Goal: Transaction & Acquisition: Purchase product/service

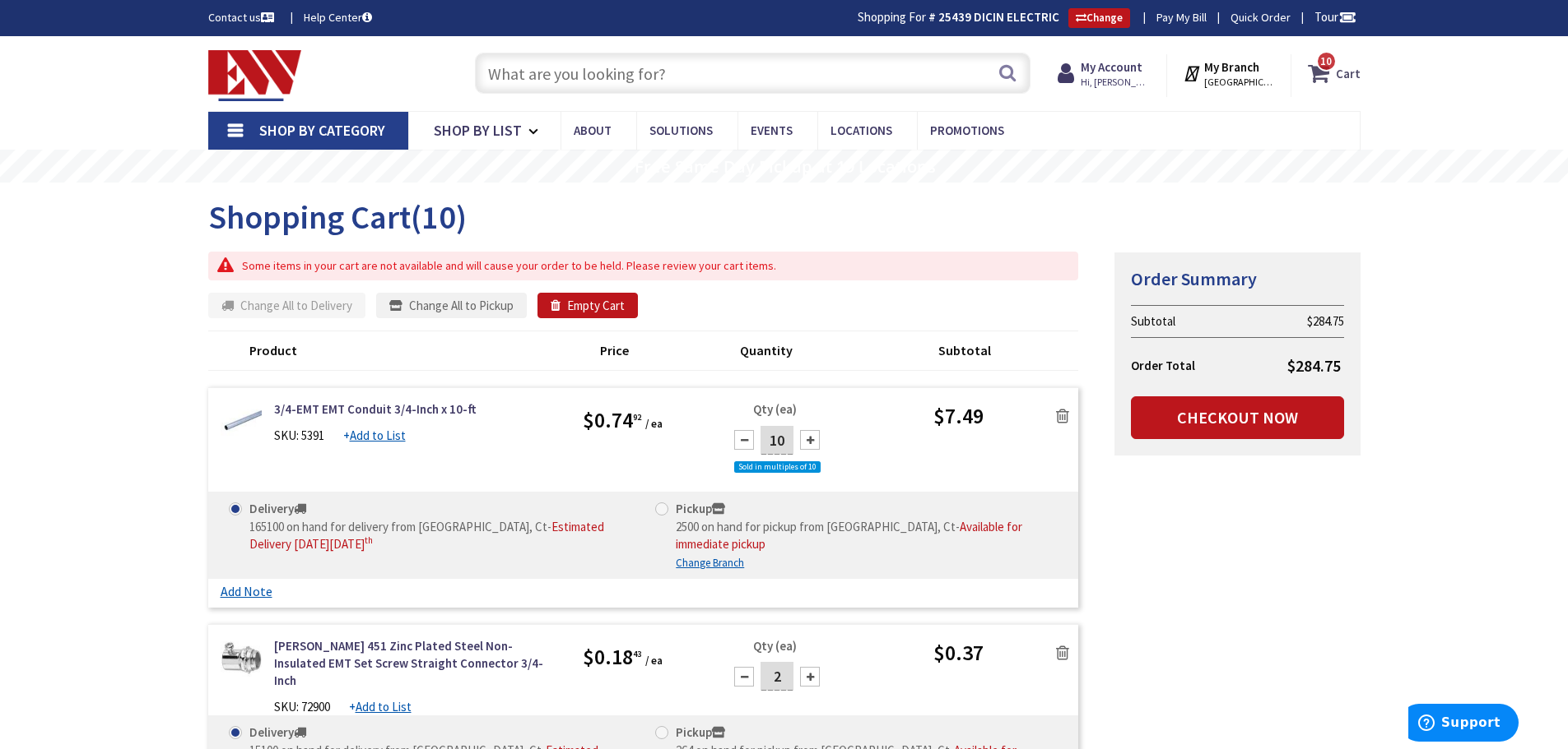
click at [1328, 65] on span "10" at bounding box center [1325, 61] width 12 height 14
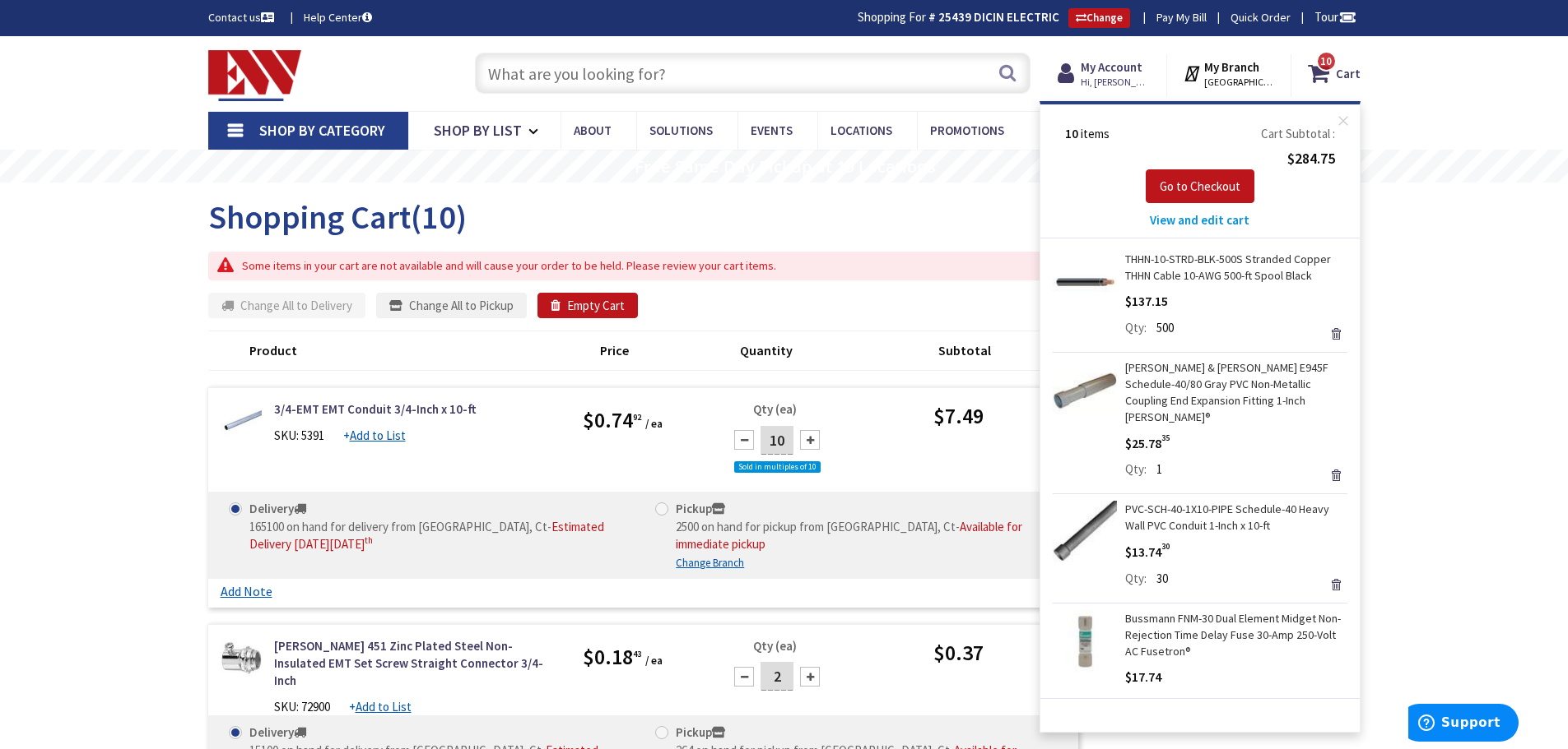
click at [1168, 225] on span "View and edit cart" at bounding box center [1199, 219] width 99 height 15
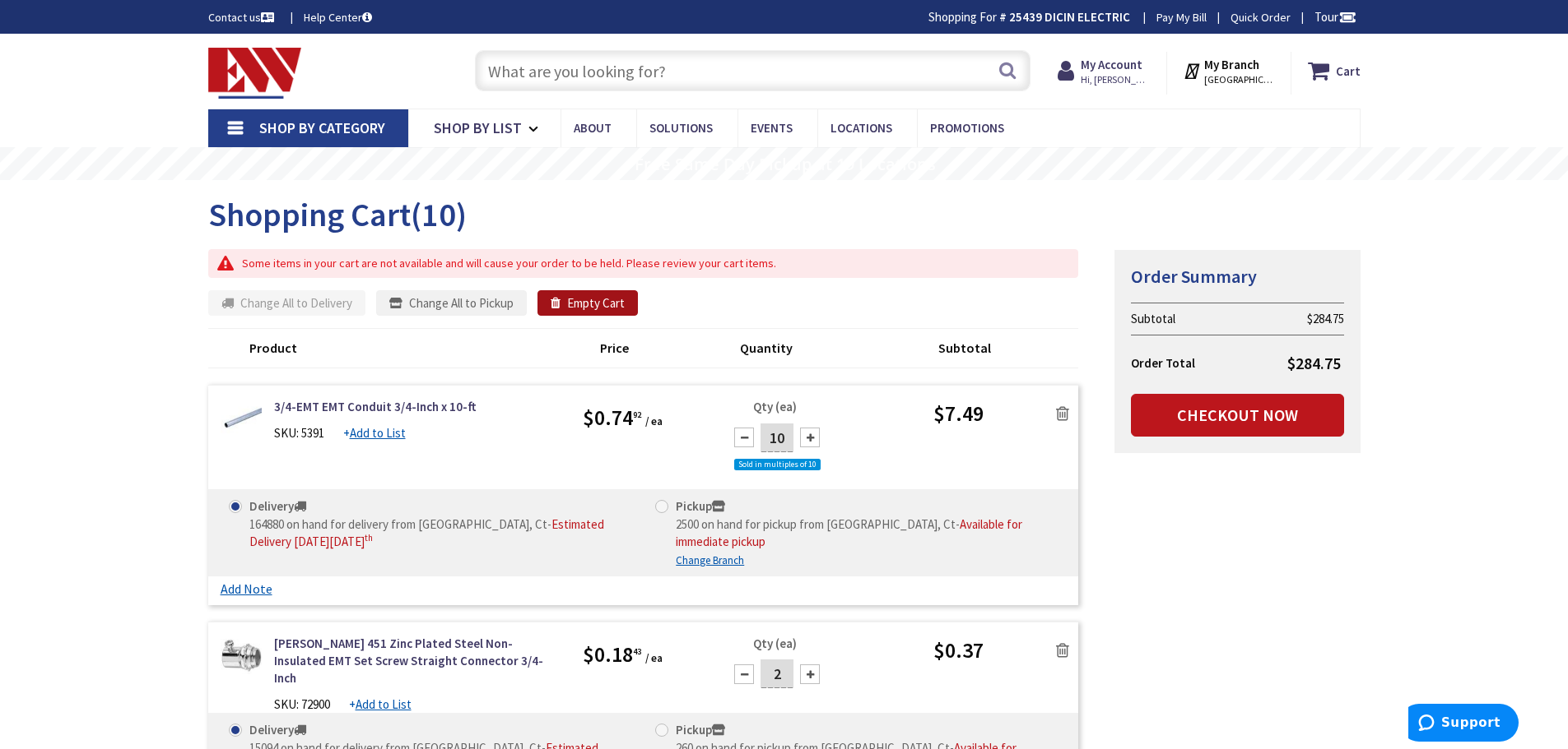
click at [550, 304] on icon "button" at bounding box center [558, 304] width 16 height 13
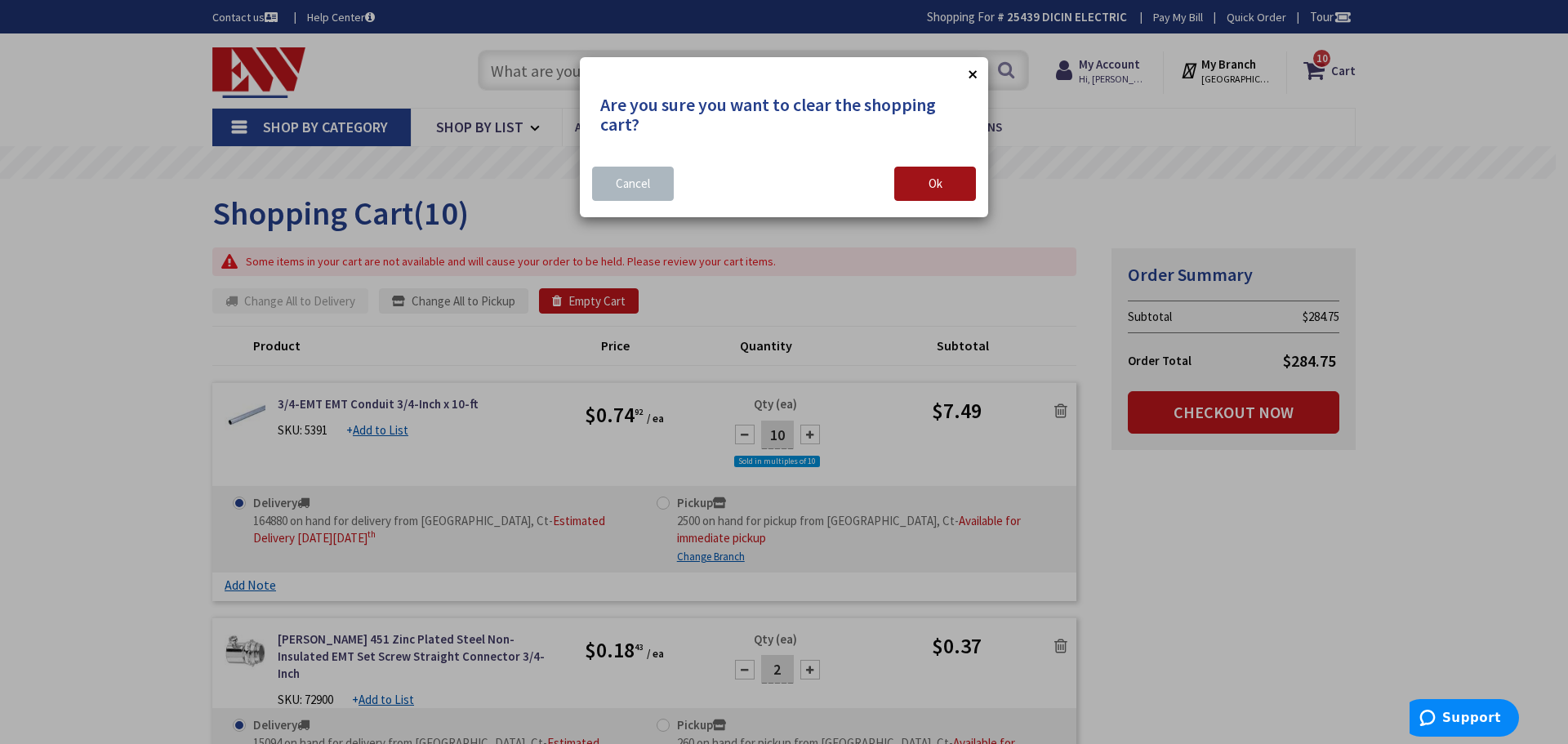
click at [914, 187] on button "Ok" at bounding box center [935, 184] width 81 height 34
type input "[GEOGRAPHIC_DATA], [GEOGRAPHIC_DATA]"
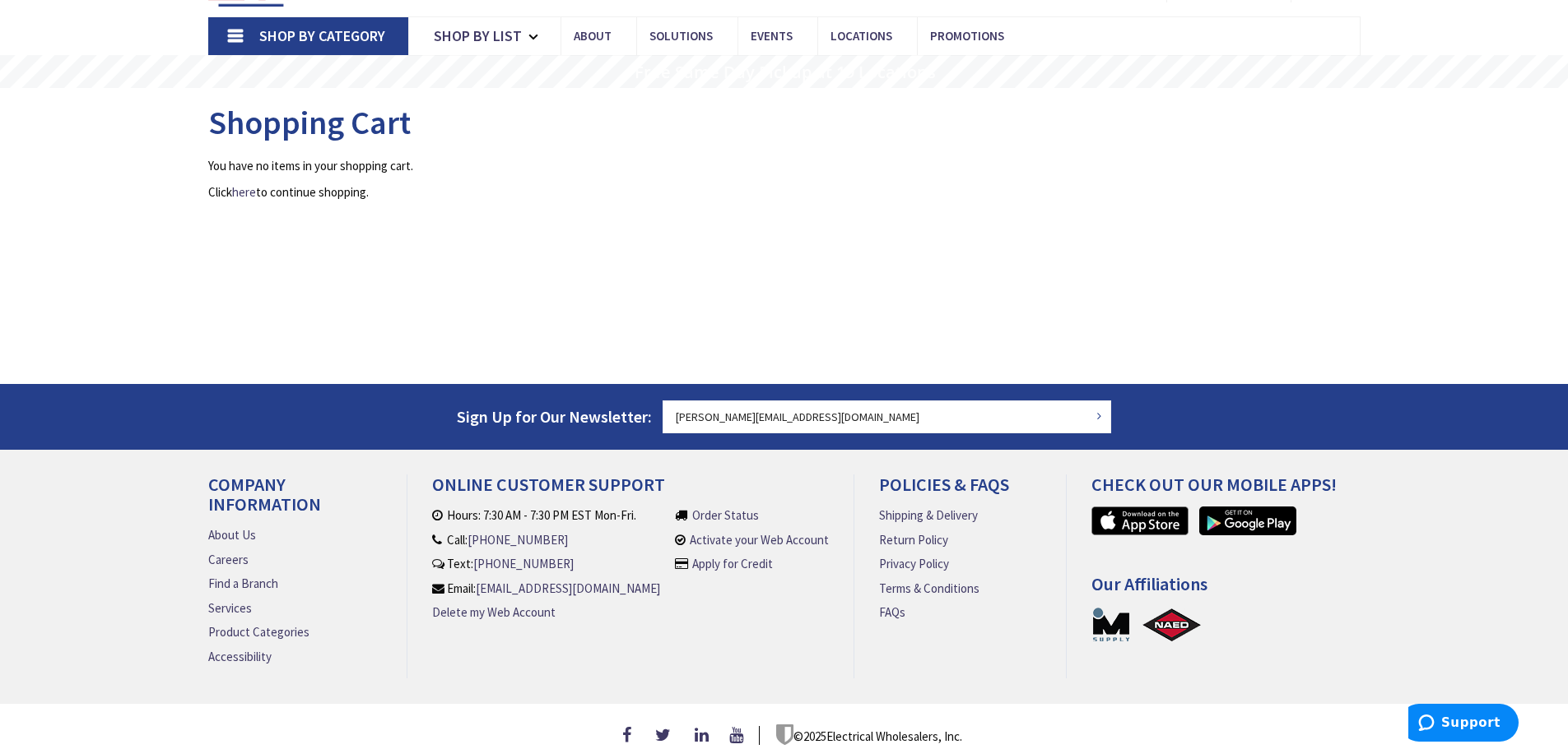
scroll to position [95, 0]
click at [221, 29] on link "Shop By Category" at bounding box center [308, 36] width 200 height 38
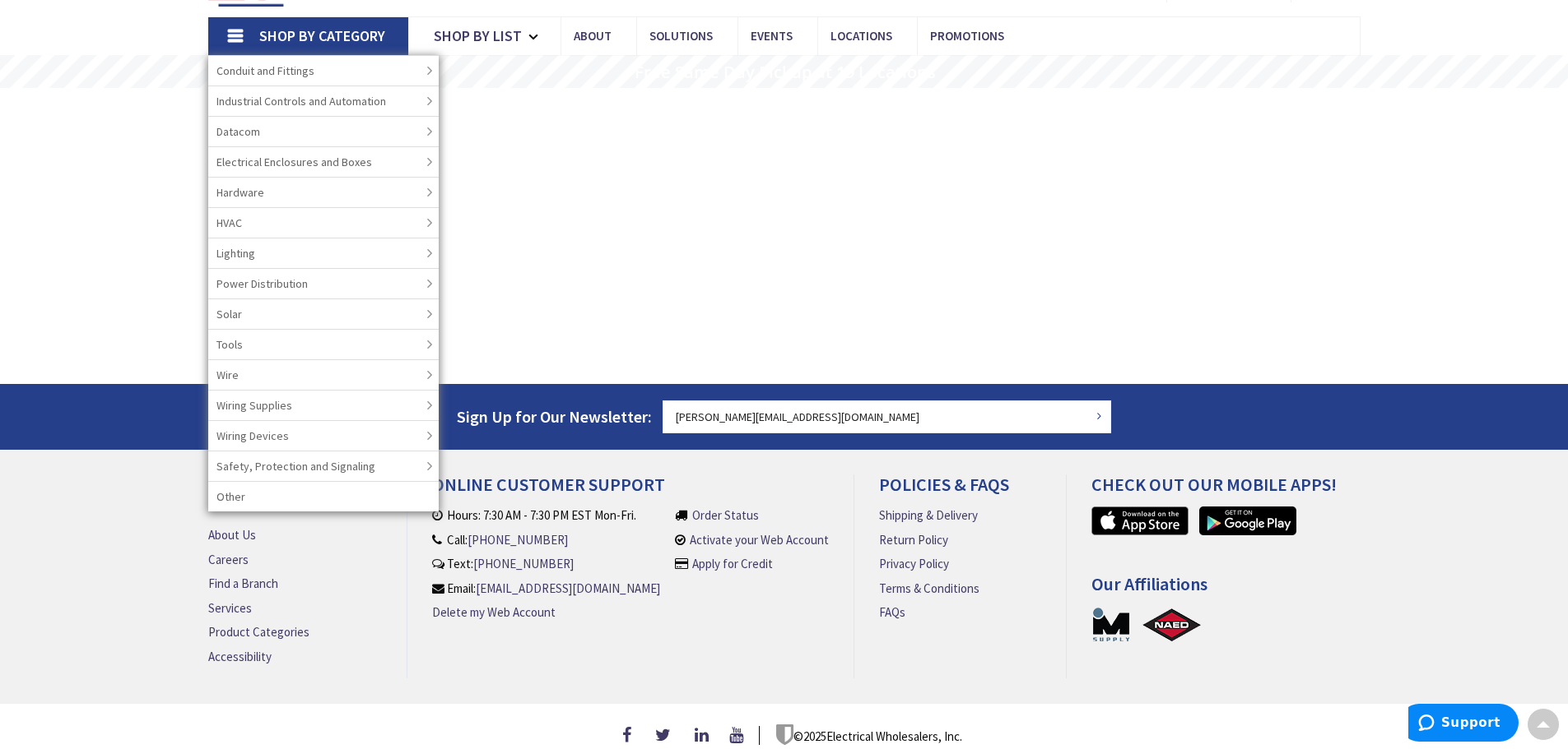
click at [685, 162] on p "You have no items in your shopping cart." at bounding box center [784, 165] width 1152 height 17
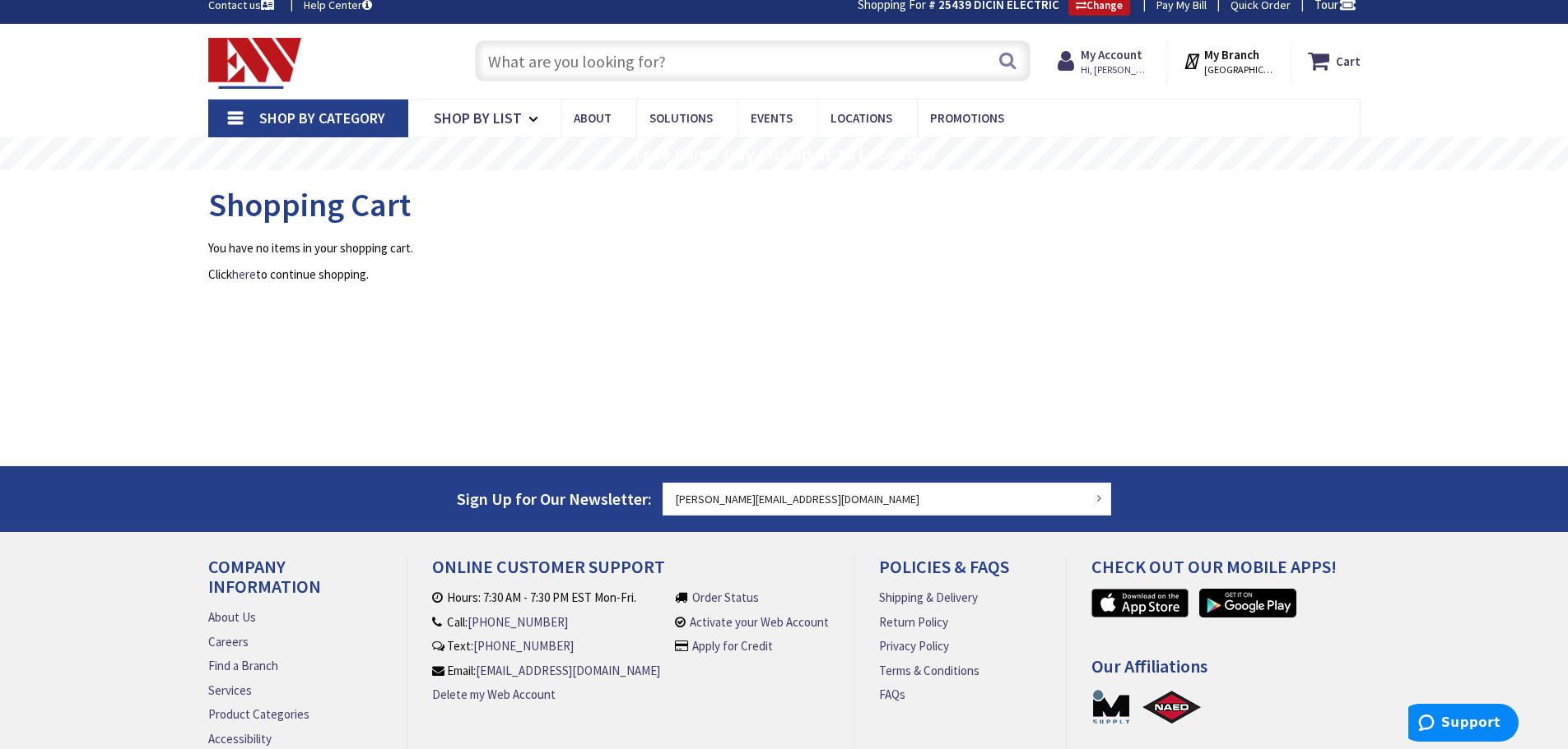
scroll to position [0, 0]
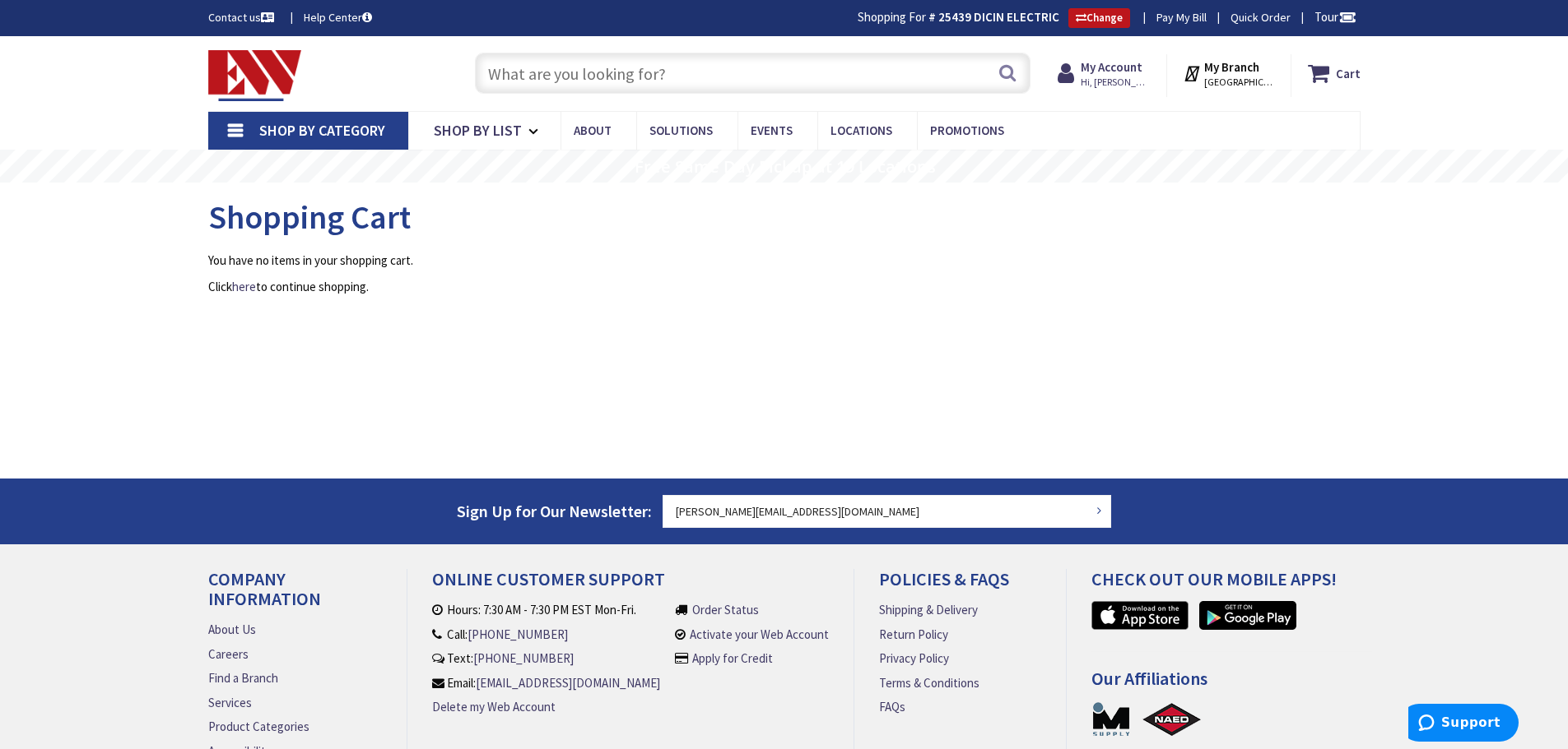
click at [503, 73] on input "text" at bounding box center [752, 73] width 556 height 41
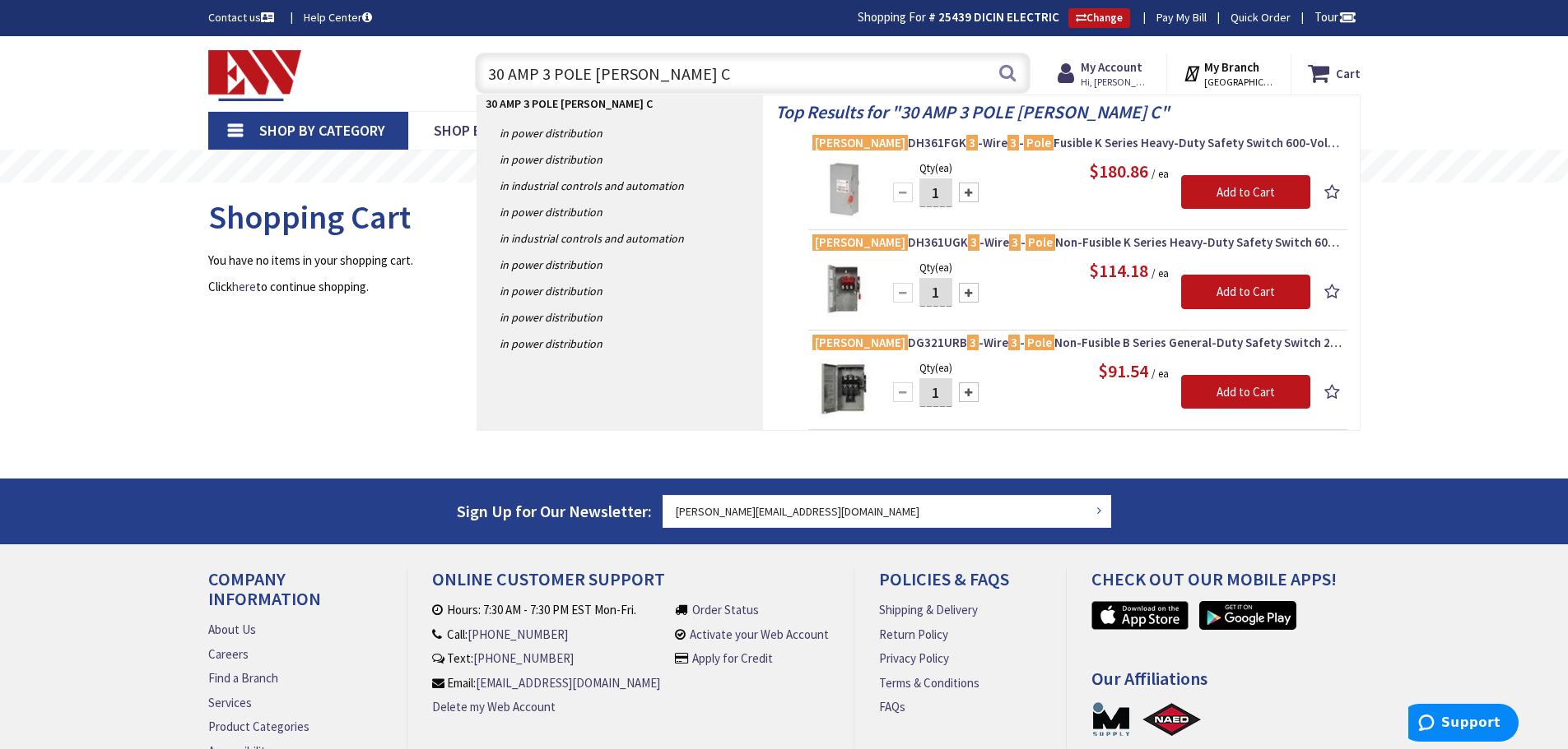
click at [655, 72] on input "30 AMP 3 POLE EATON C" at bounding box center [752, 73] width 556 height 41
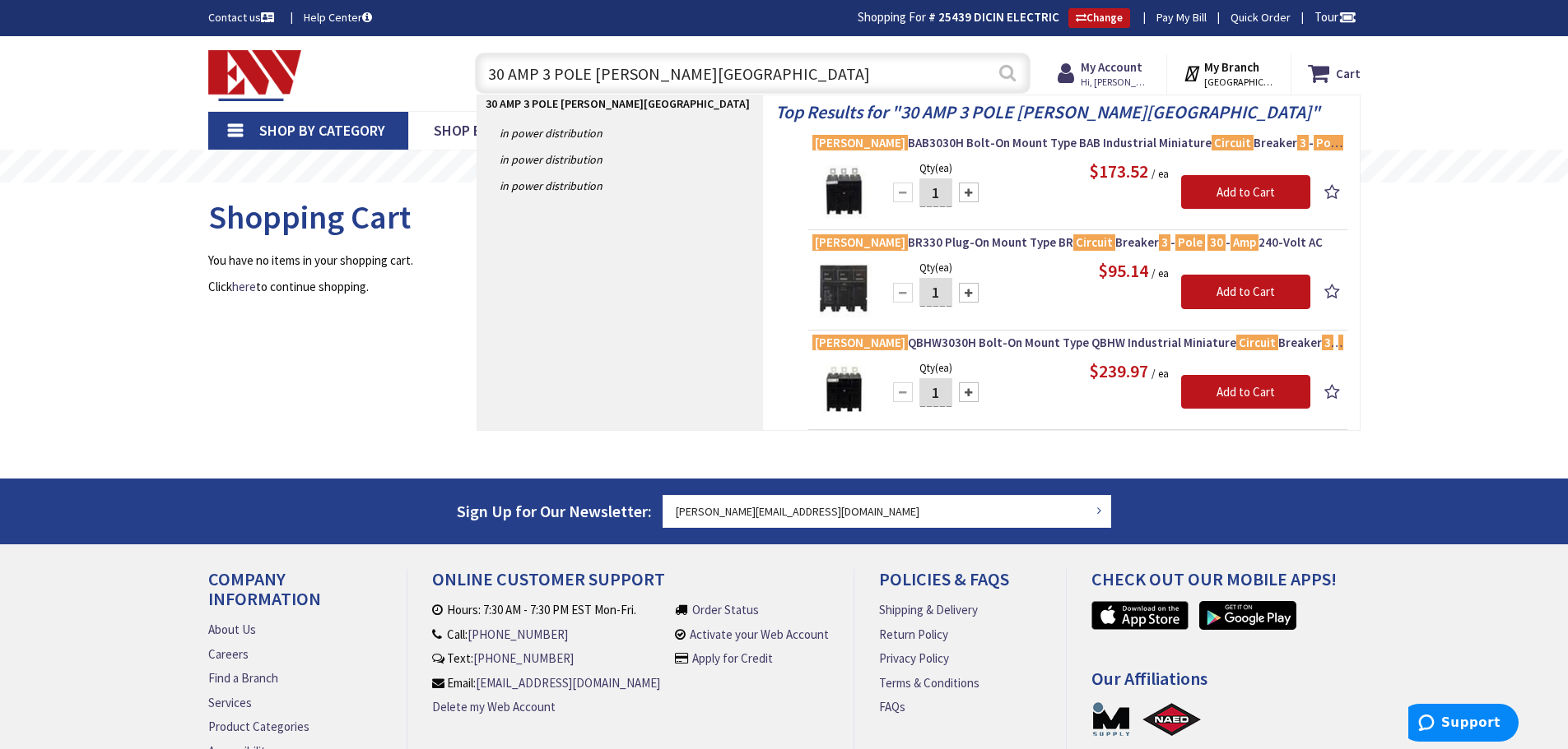
type input "30 AMP 3 POLE EATON CIRCUIT"
click at [1004, 67] on button "Search" at bounding box center [1008, 73] width 22 height 37
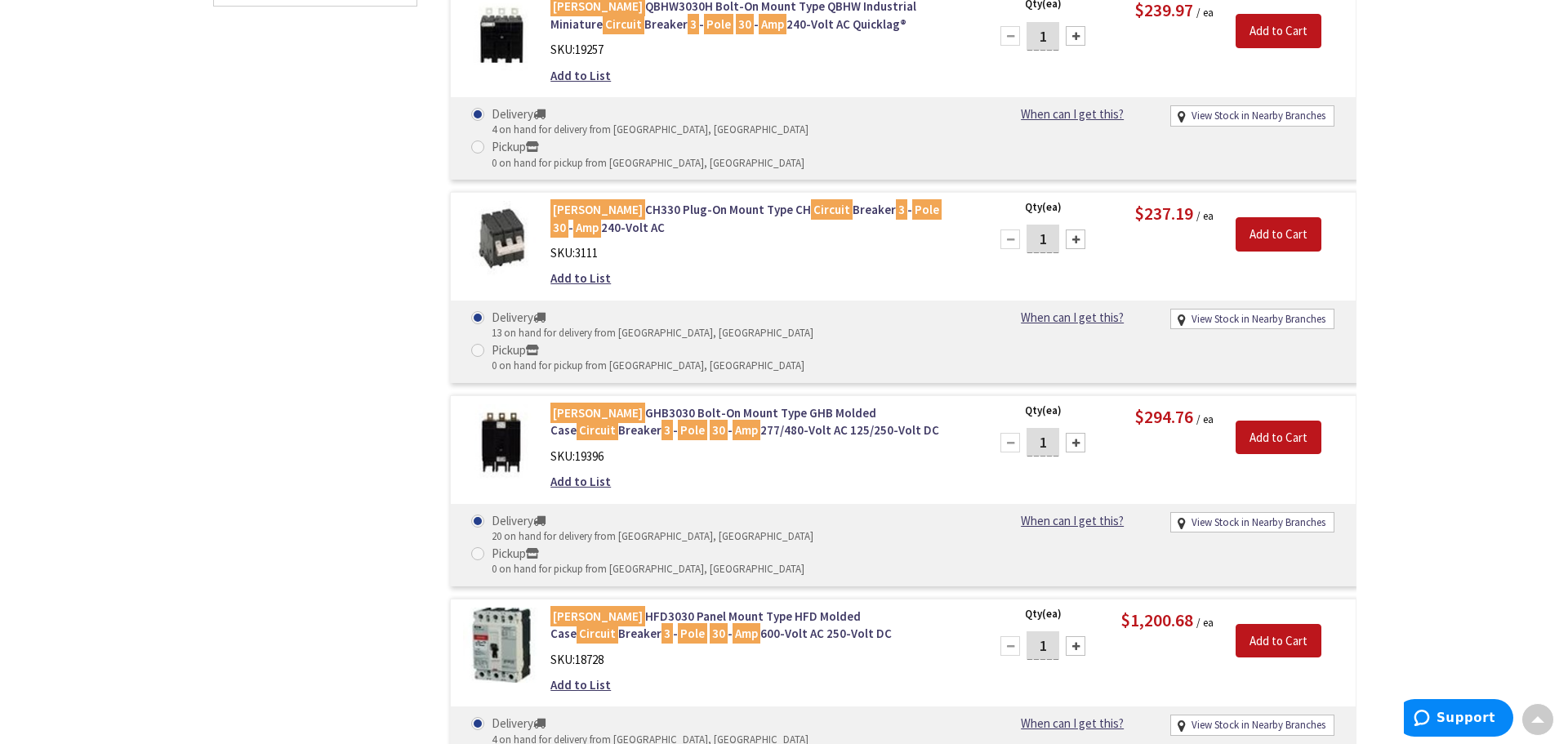
scroll to position [901, 0]
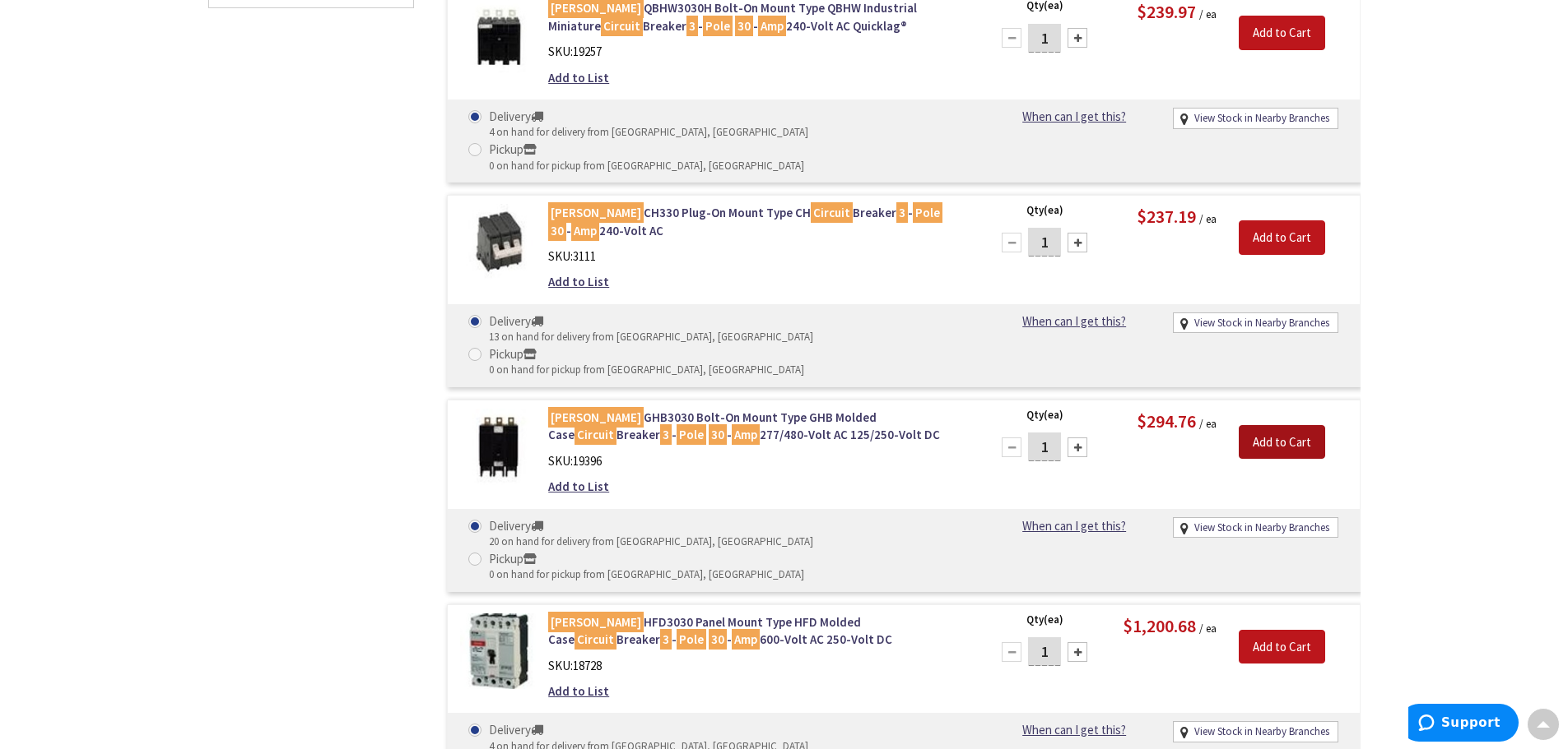
click at [1272, 425] on input "Add to Cart" at bounding box center [1282, 443] width 86 height 35
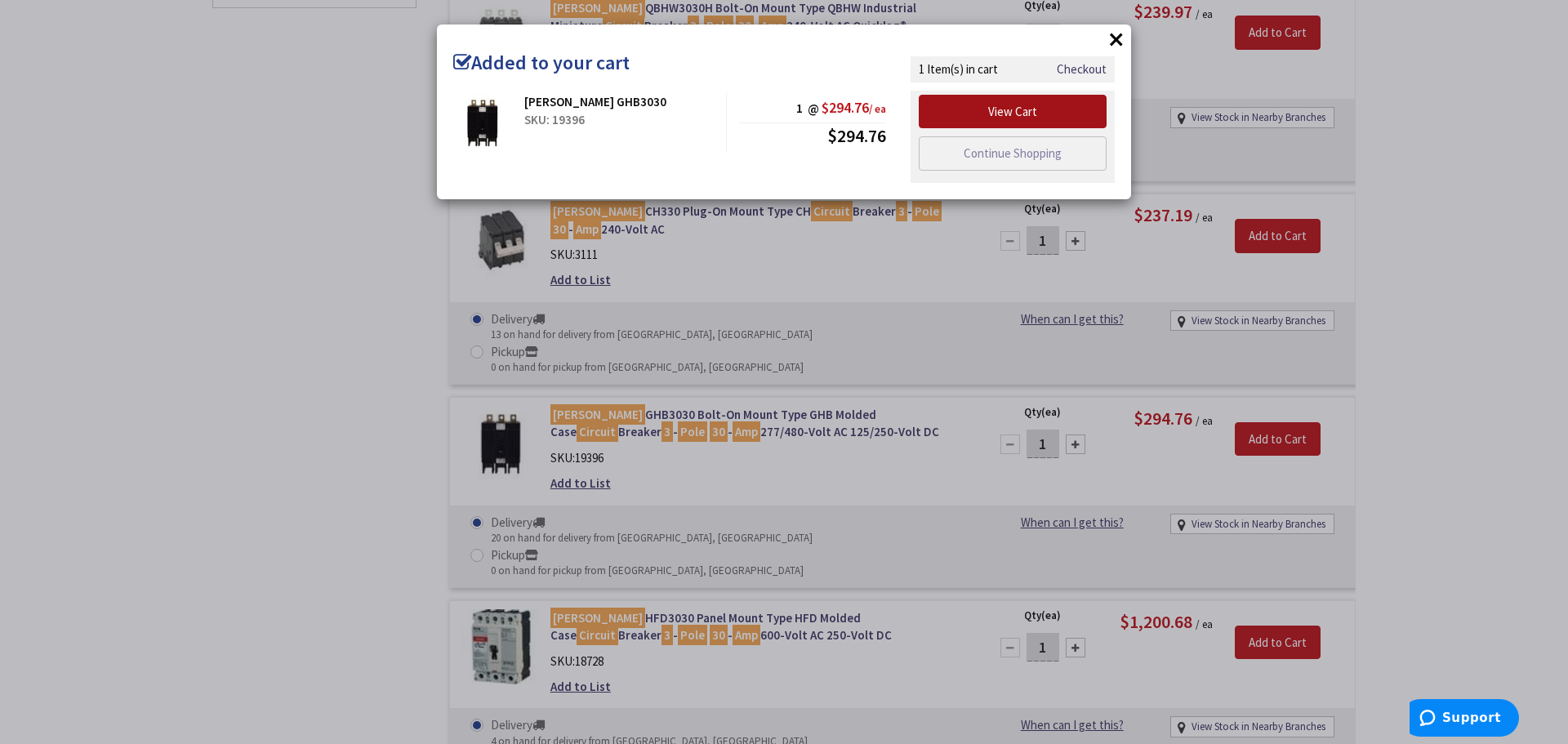
click at [1022, 111] on link "View Cart" at bounding box center [1013, 112] width 188 height 34
